Goal: Information Seeking & Learning: Learn about a topic

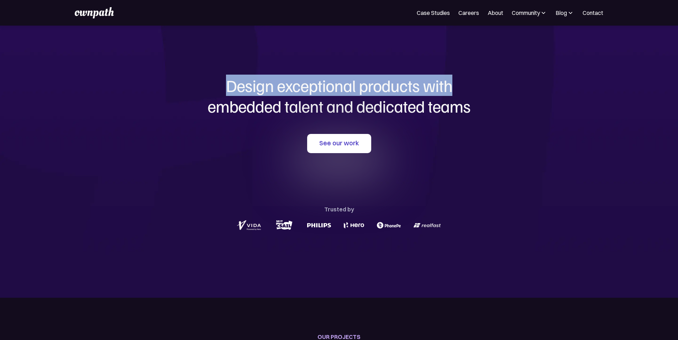
drag, startPoint x: 303, startPoint y: 94, endPoint x: 487, endPoint y: 105, distance: 184.2
click at [487, 104] on h1 "Design exceptional products with embedded talent and dedicated teams" at bounding box center [338, 95] width 341 height 41
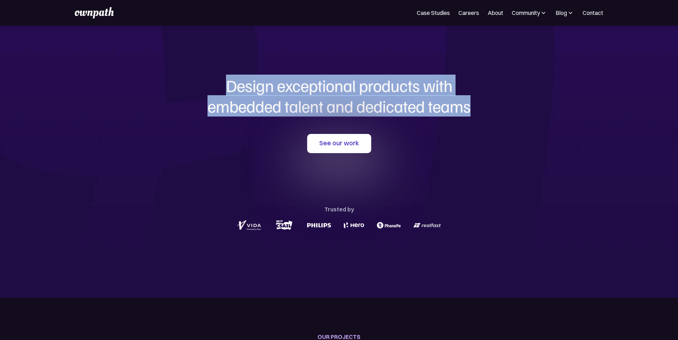
click at [490, 109] on h1 "Design exceptional products with embedded talent and dedicated teams" at bounding box center [338, 95] width 341 height 41
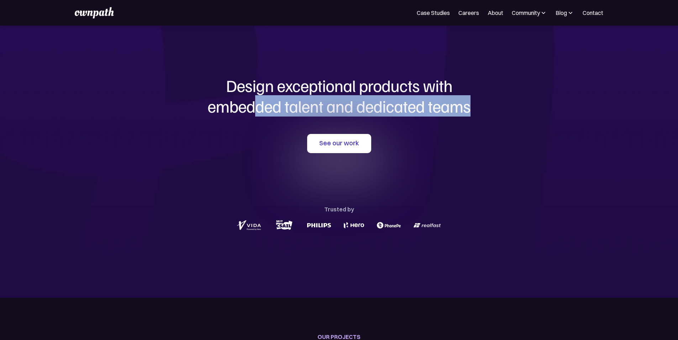
drag, startPoint x: 251, startPoint y: 113, endPoint x: 493, endPoint y: 101, distance: 241.8
click at [493, 101] on h1 "Design exceptional products with embedded talent and dedicated teams" at bounding box center [338, 95] width 341 height 41
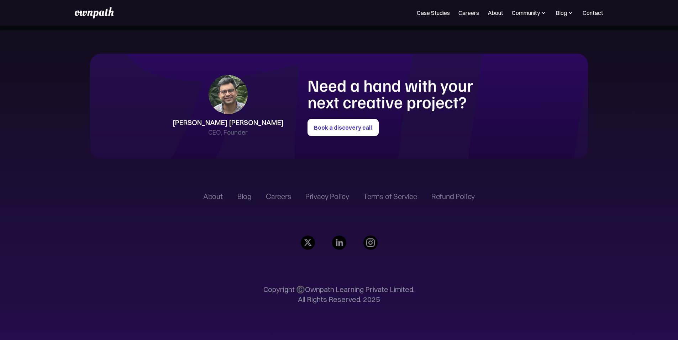
scroll to position [1872, 0]
click at [203, 201] on div "About" at bounding box center [213, 196] width 20 height 9
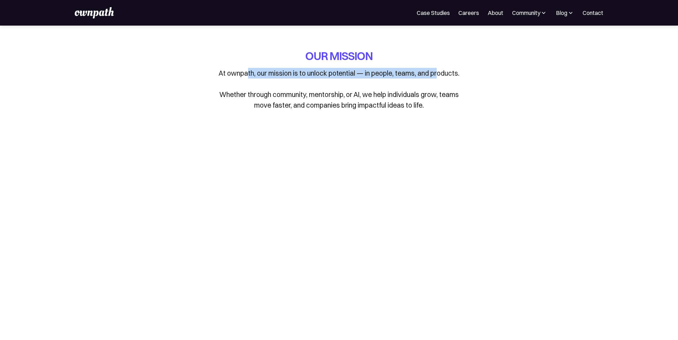
drag, startPoint x: 389, startPoint y: 75, endPoint x: 439, endPoint y: 75, distance: 49.4
click at [439, 75] on p "At ownpath, our mission is to unlock potential — in people, teams, and products…" at bounding box center [338, 89] width 249 height 43
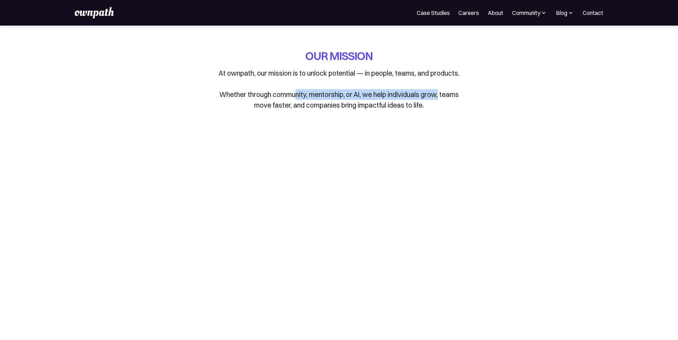
drag, startPoint x: 294, startPoint y: 99, endPoint x: 439, endPoint y: 98, distance: 144.8
click at [439, 98] on p "At ownpath, our mission is to unlock potential — in people, teams, and products…" at bounding box center [338, 89] width 249 height 43
drag, startPoint x: 245, startPoint y: 99, endPoint x: 335, endPoint y: 98, distance: 90.7
click at [335, 98] on p "At ownpath, our mission is to unlock potential — in people, teams, and products…" at bounding box center [338, 89] width 249 height 43
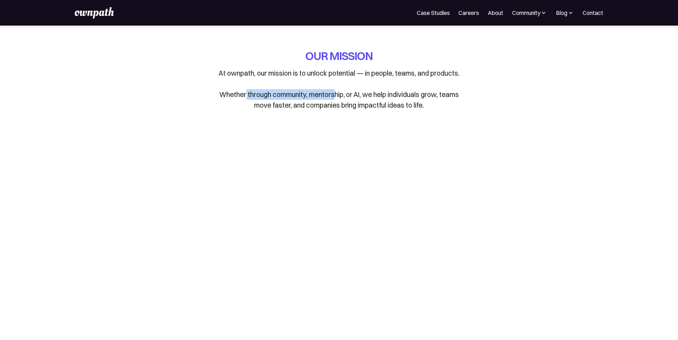
click at [335, 98] on p "At ownpath, our mission is to unlock potential — in people, teams, and products…" at bounding box center [338, 89] width 249 height 43
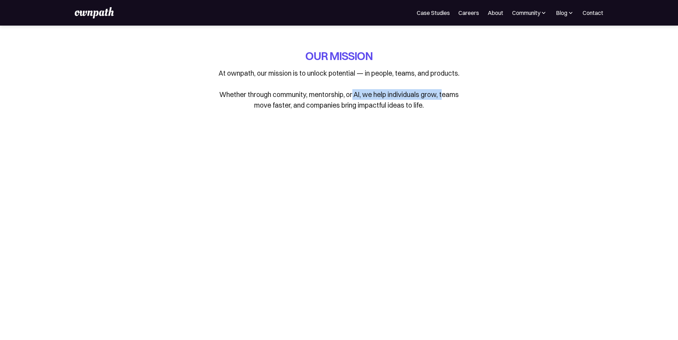
drag, startPoint x: 359, startPoint y: 98, endPoint x: 443, endPoint y: 98, distance: 84.7
click at [443, 98] on p "At ownpath, our mission is to unlock potential — in people, teams, and products…" at bounding box center [338, 89] width 249 height 43
drag, startPoint x: 280, startPoint y: 111, endPoint x: 460, endPoint y: 111, distance: 180.3
click at [460, 111] on p "At ownpath, our mission is to unlock potential — in people, teams, and products…" at bounding box center [338, 89] width 249 height 43
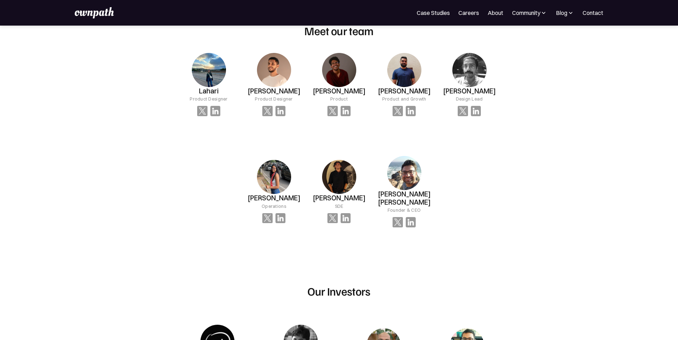
scroll to position [492, 0]
drag, startPoint x: 565, startPoint y: 99, endPoint x: 566, endPoint y: 135, distance: 36.7
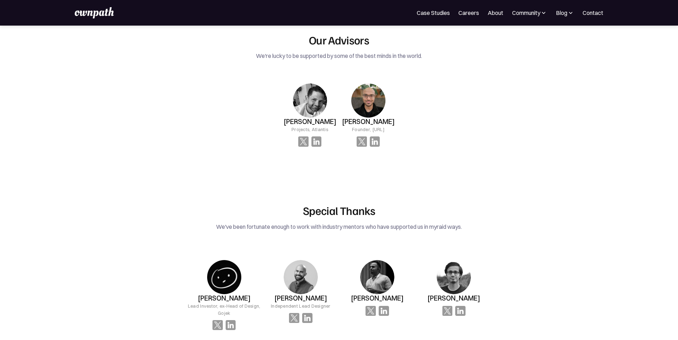
scroll to position [990, 0]
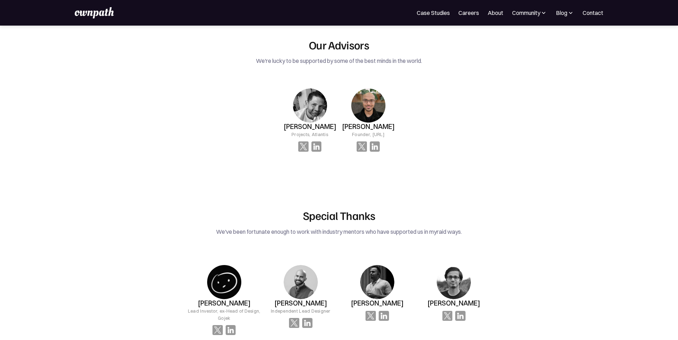
click at [101, 12] on img at bounding box center [94, 12] width 39 height 11
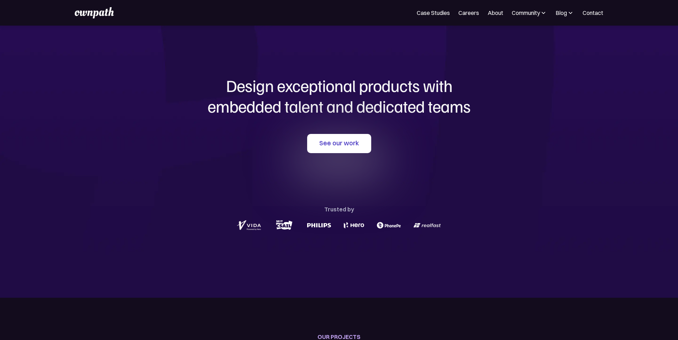
drag, startPoint x: 0, startPoint y: 0, endPoint x: 579, endPoint y: 82, distance: 584.5
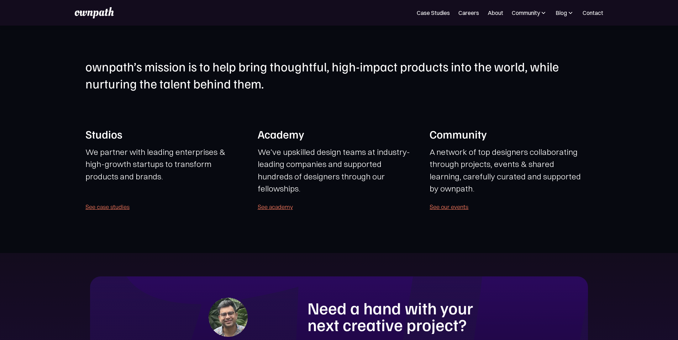
scroll to position [1984, 0]
